Goal: Information Seeking & Learning: Compare options

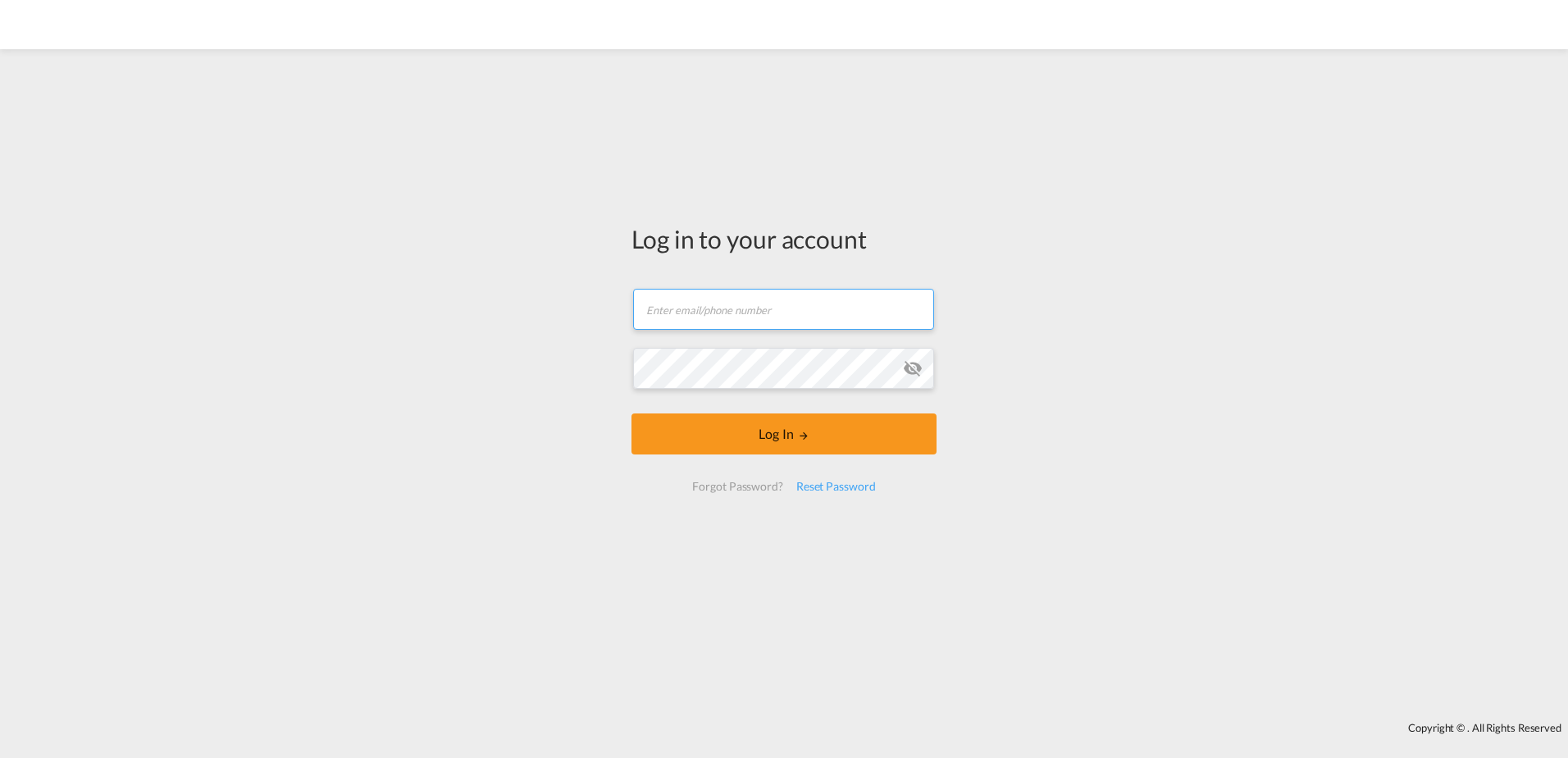
type input "[PERSON_NAME][EMAIL_ADDRESS][PERSON_NAME][DOMAIN_NAME]"
click at [785, 439] on button "Log In" at bounding box center [784, 434] width 305 height 41
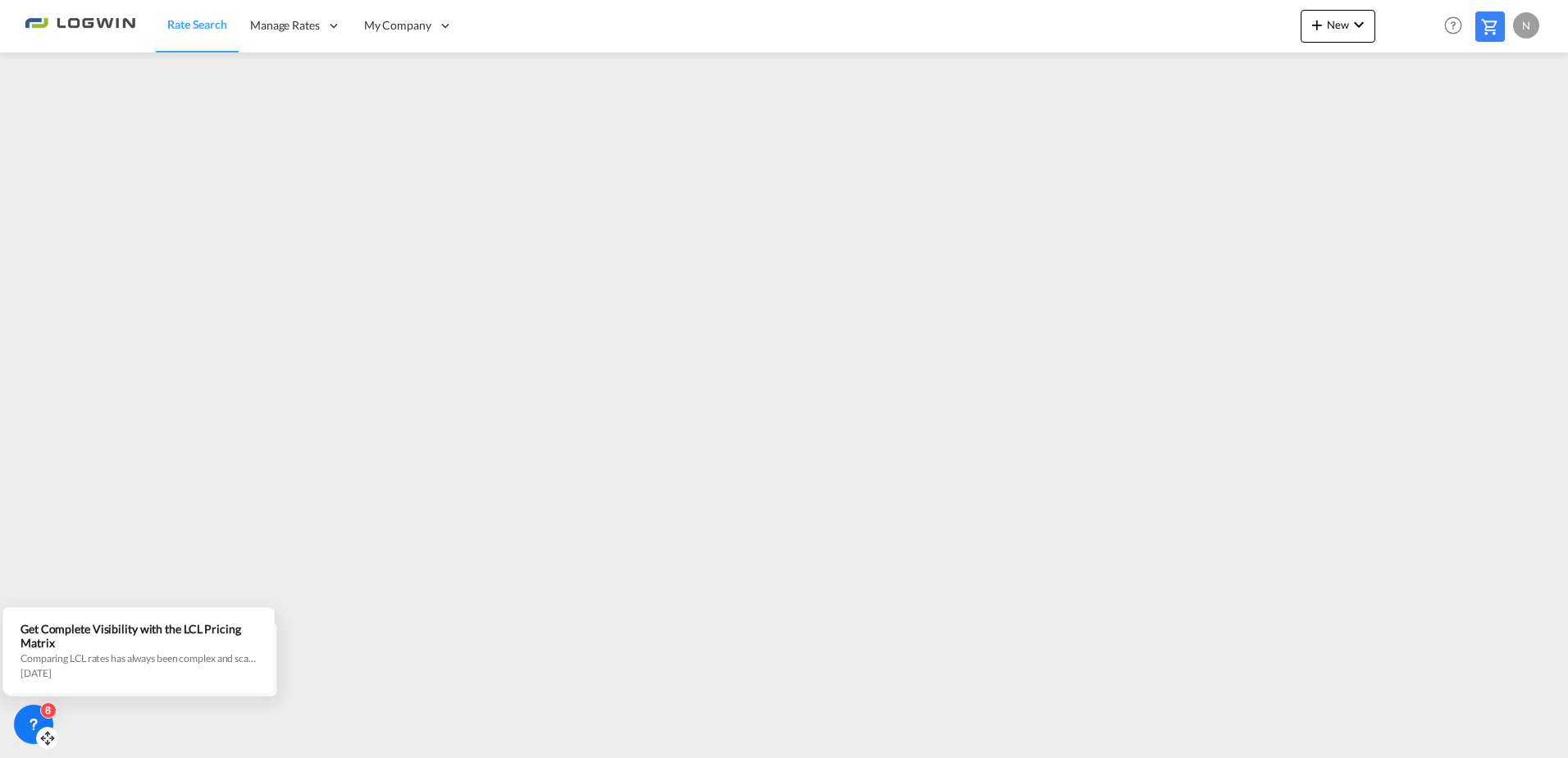
click at [31, 730] on icon at bounding box center [34, 724] width 17 height 17
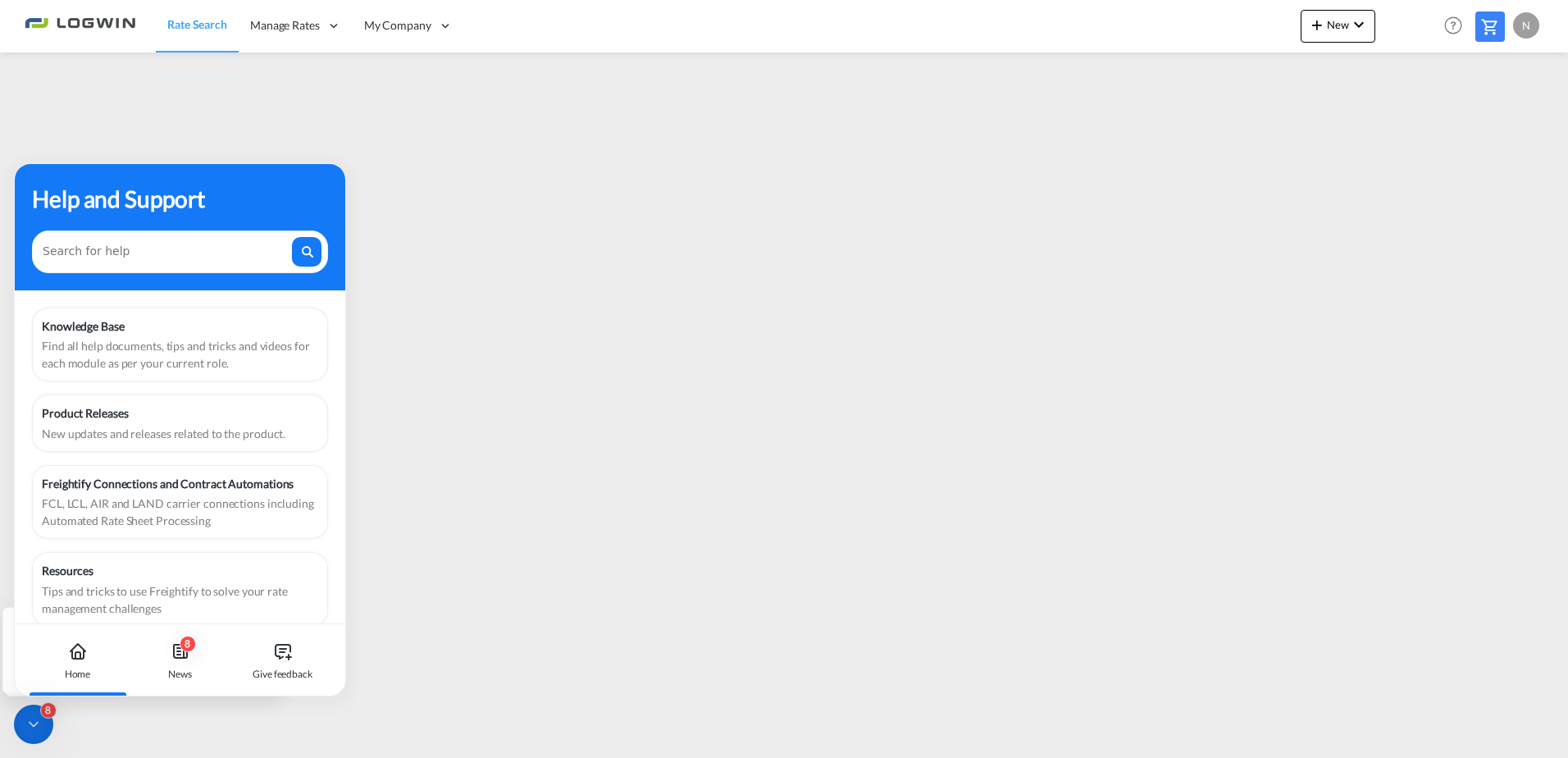
click at [29, 719] on icon at bounding box center [34, 724] width 17 height 17
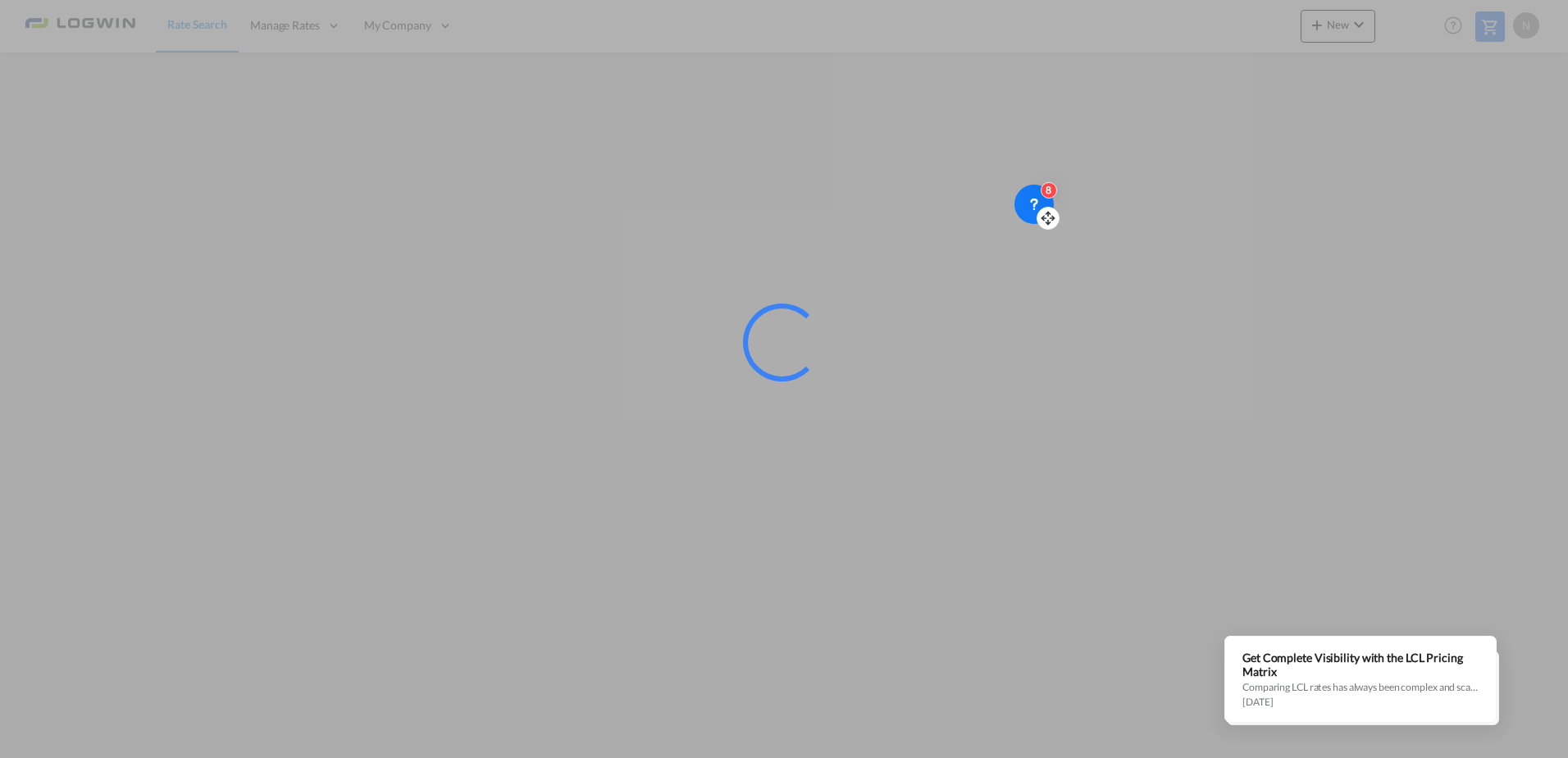
click at [1049, 221] on div at bounding box center [784, 379] width 1568 height 758
